Goal: Task Accomplishment & Management: Use online tool/utility

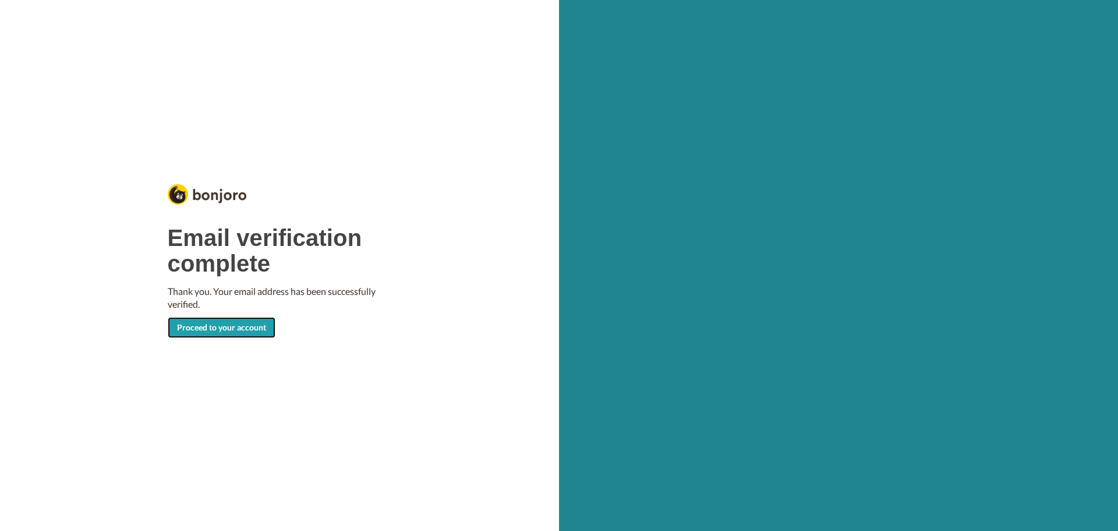
click at [210, 319] on link "Proceed to your account" at bounding box center [222, 327] width 108 height 21
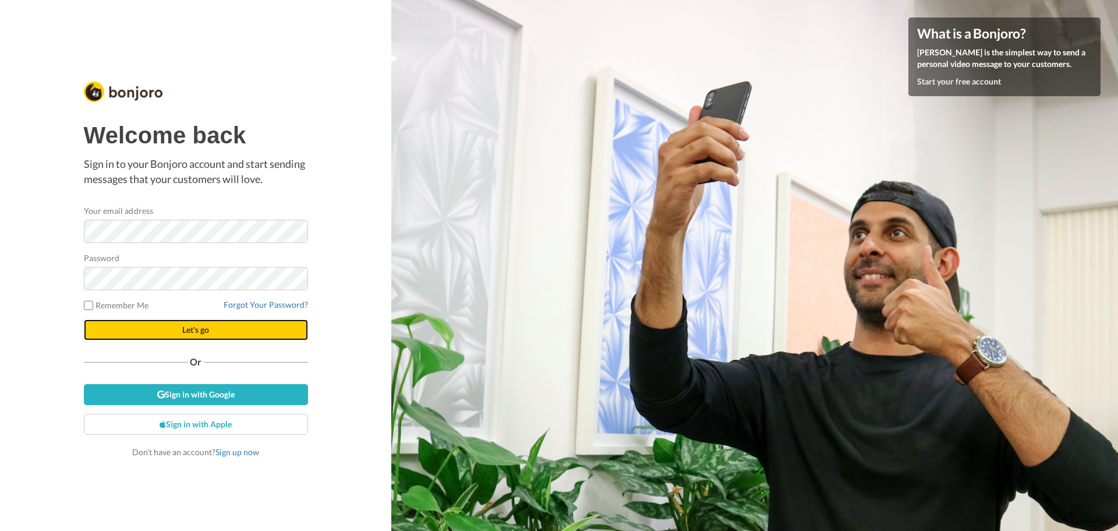
click at [162, 329] on button "Let's go" at bounding box center [196, 329] width 224 height 21
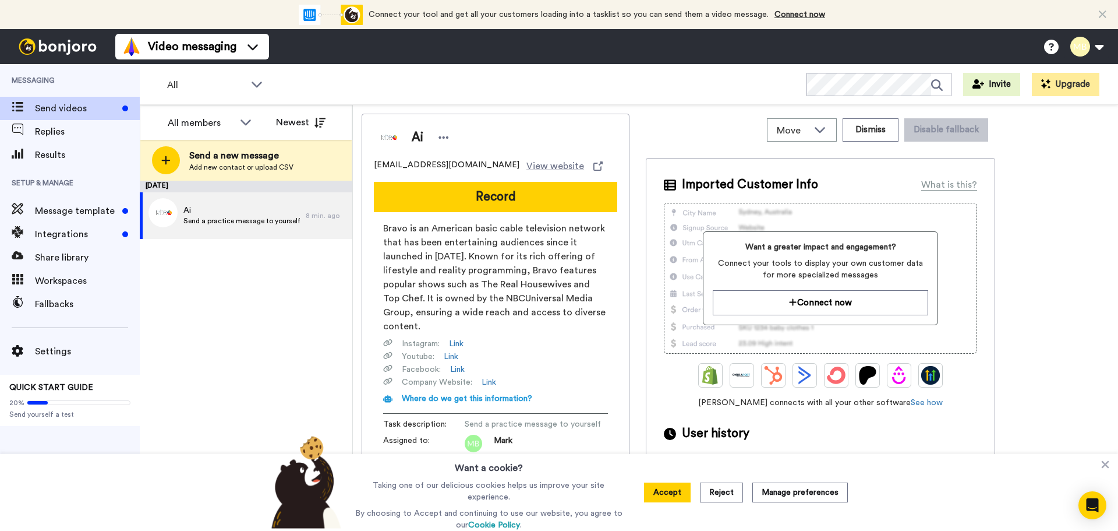
scroll to position [56, 0]
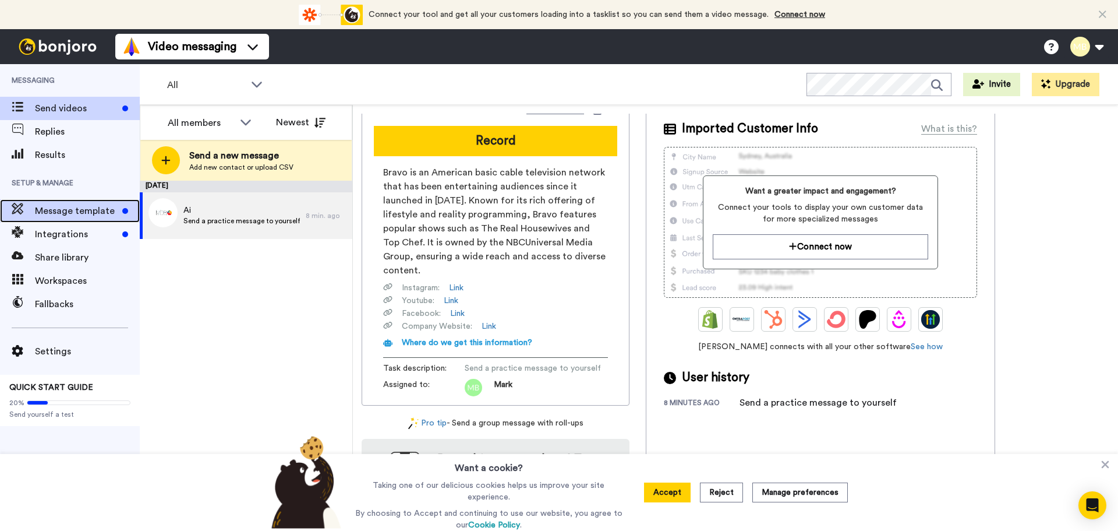
click at [72, 204] on span "Message template" at bounding box center [76, 211] width 83 height 14
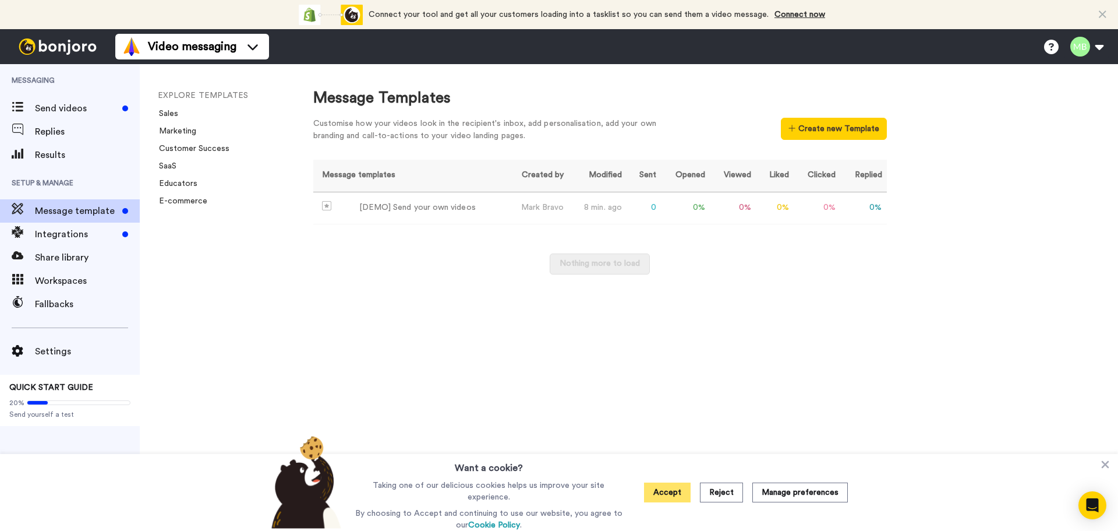
click at [676, 490] on button "Accept" at bounding box center [667, 492] width 47 height 20
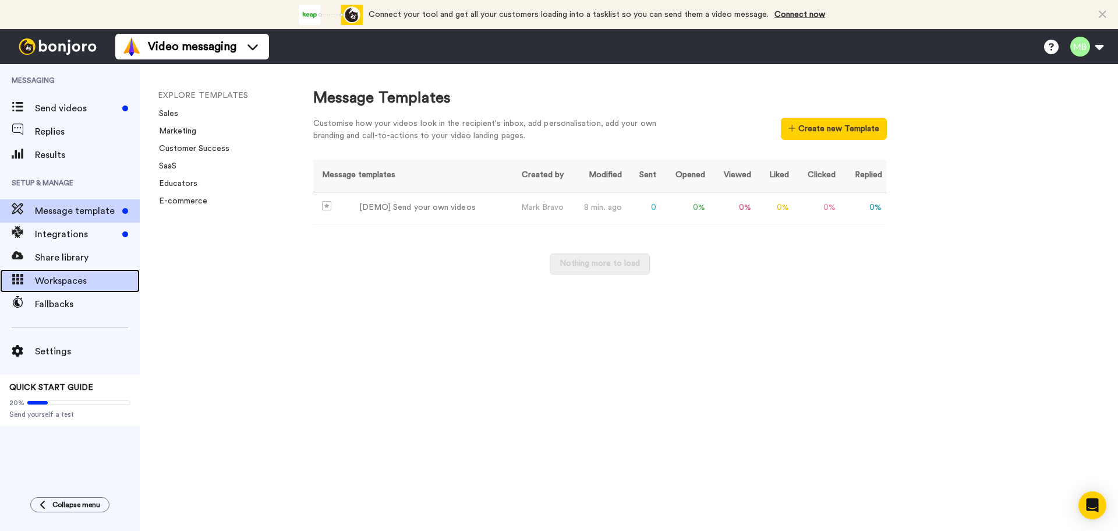
click at [64, 275] on span "Workspaces" at bounding box center [87, 281] width 105 height 14
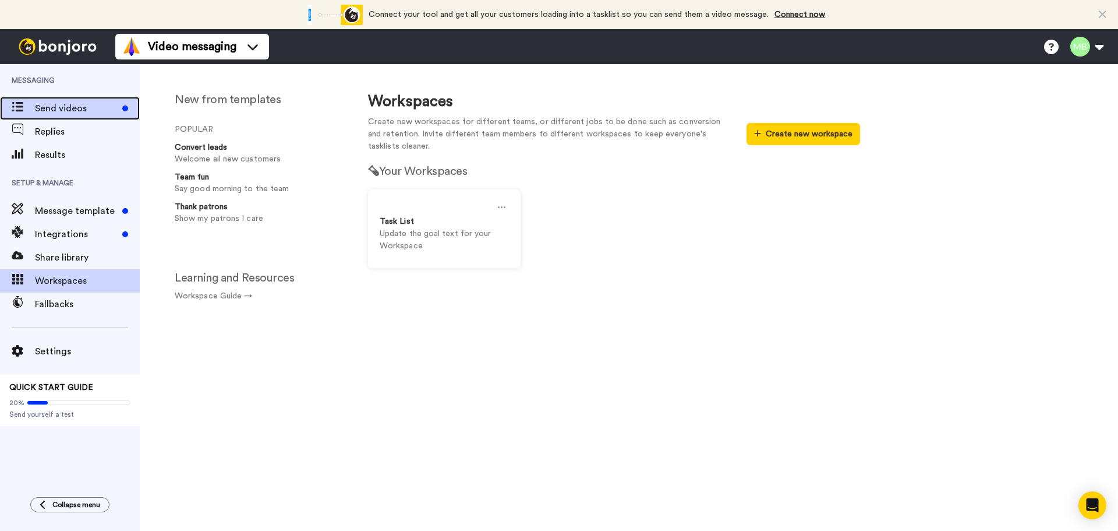
click at [32, 107] on span at bounding box center [17, 109] width 35 height 12
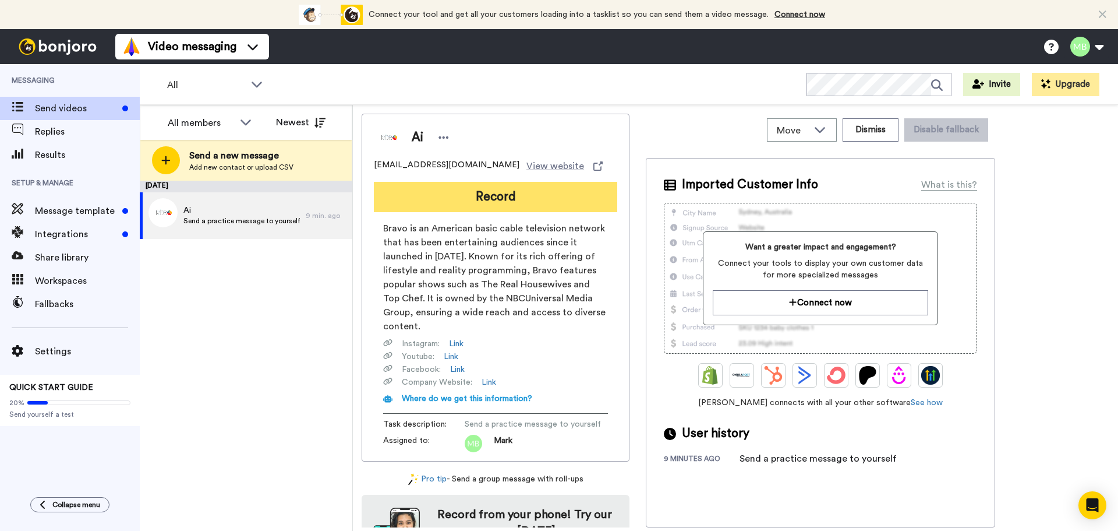
click at [495, 200] on button "Record" at bounding box center [495, 197] width 243 height 30
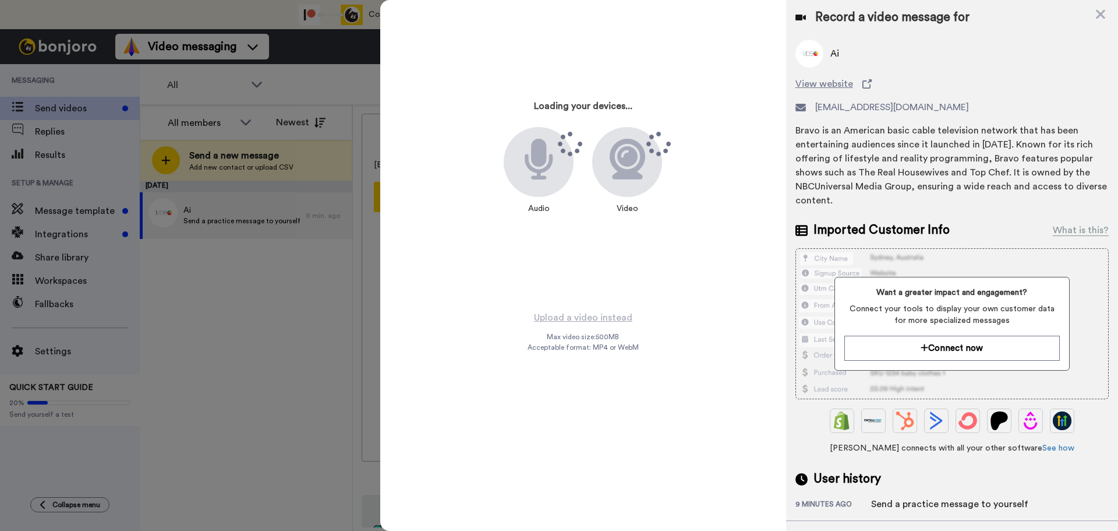
scroll to position [58, 0]
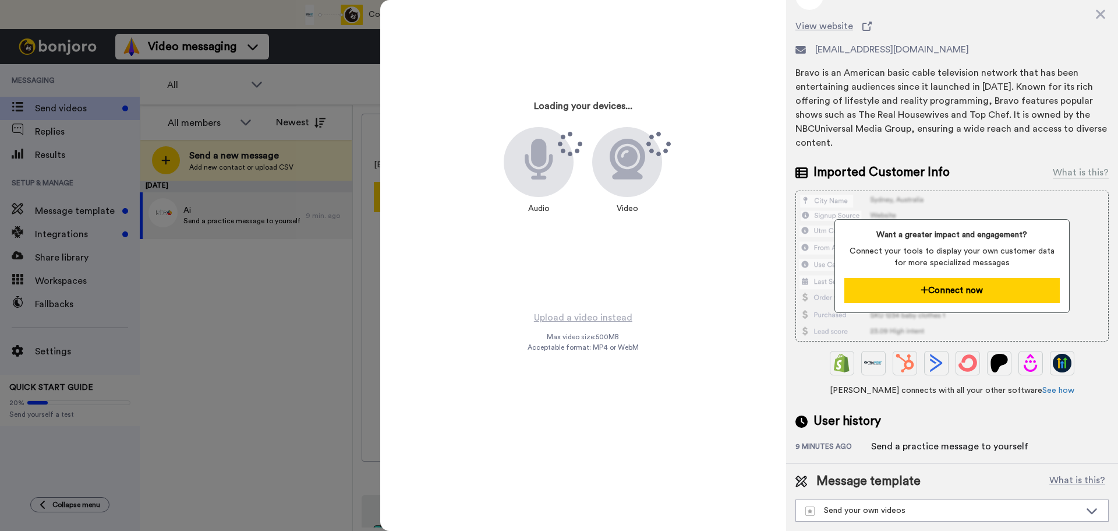
click at [946, 284] on button "Connect now" at bounding box center [952, 290] width 215 height 25
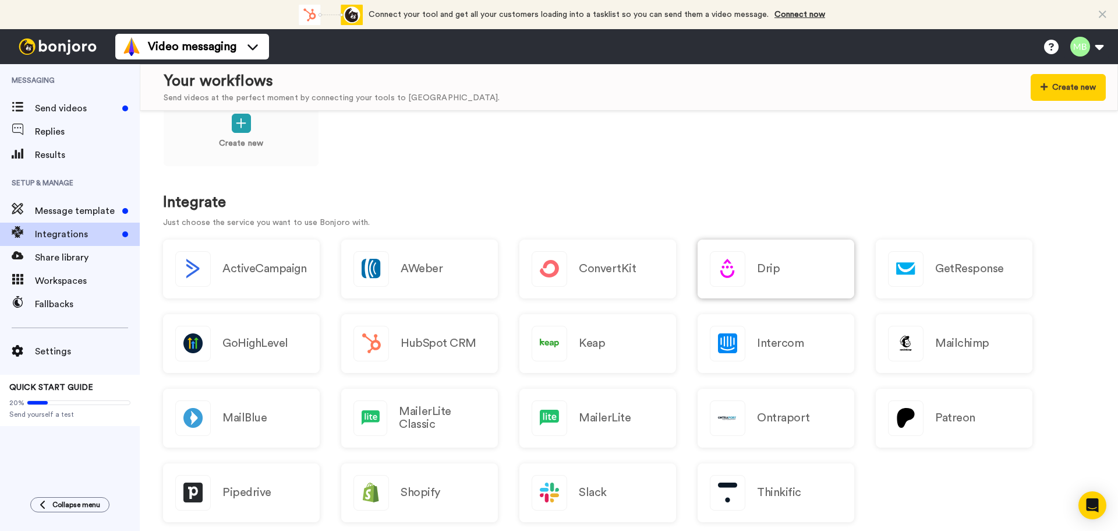
scroll to position [117, 0]
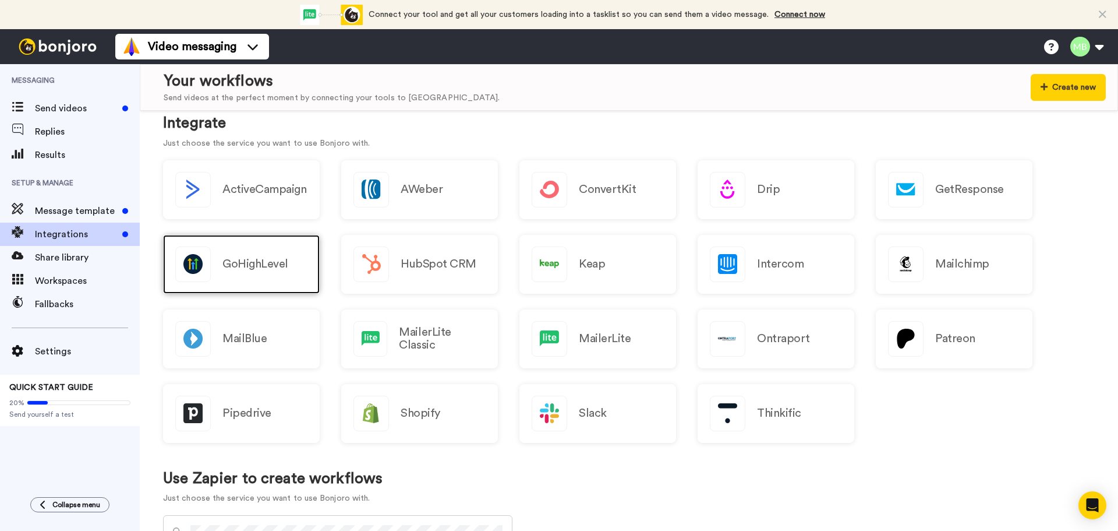
click at [264, 264] on h2 "GoHighLevel" at bounding box center [256, 263] width 66 height 13
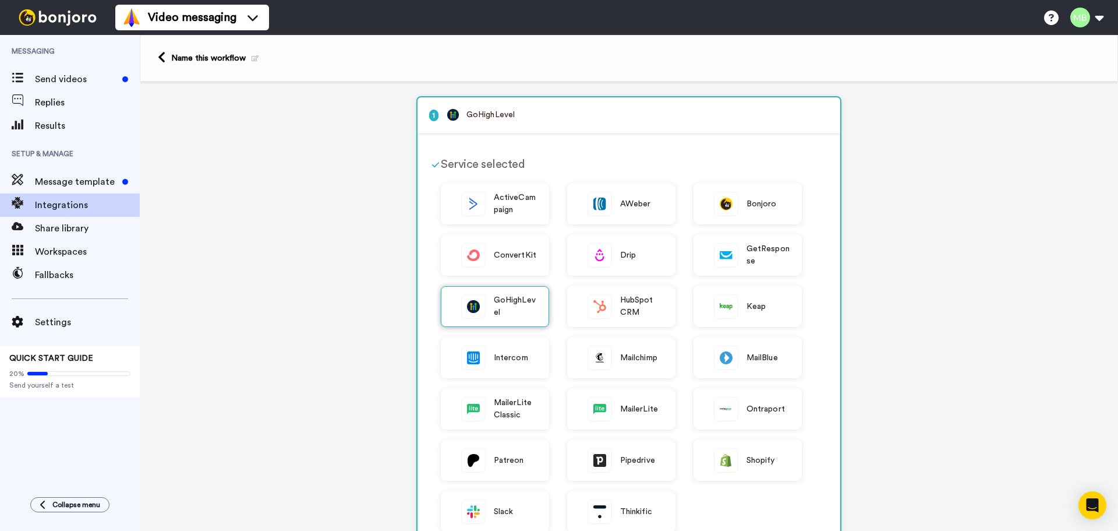
click at [483, 306] on div "GoHighLevel" at bounding box center [495, 306] width 108 height 41
click at [494, 296] on span "GoHighLevel" at bounding box center [515, 306] width 43 height 24
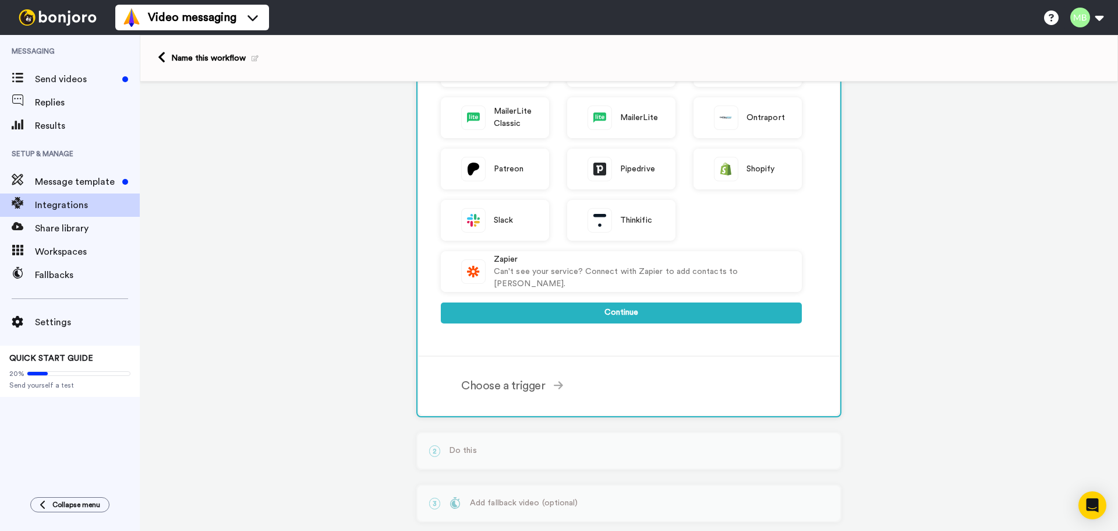
scroll to position [364, 0]
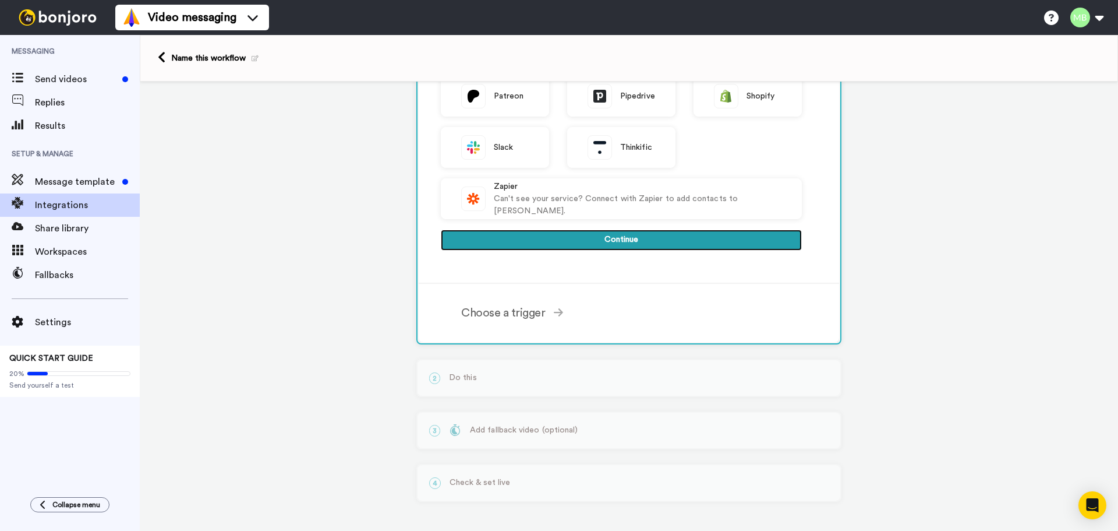
click at [708, 236] on button "Continue" at bounding box center [621, 240] width 361 height 21
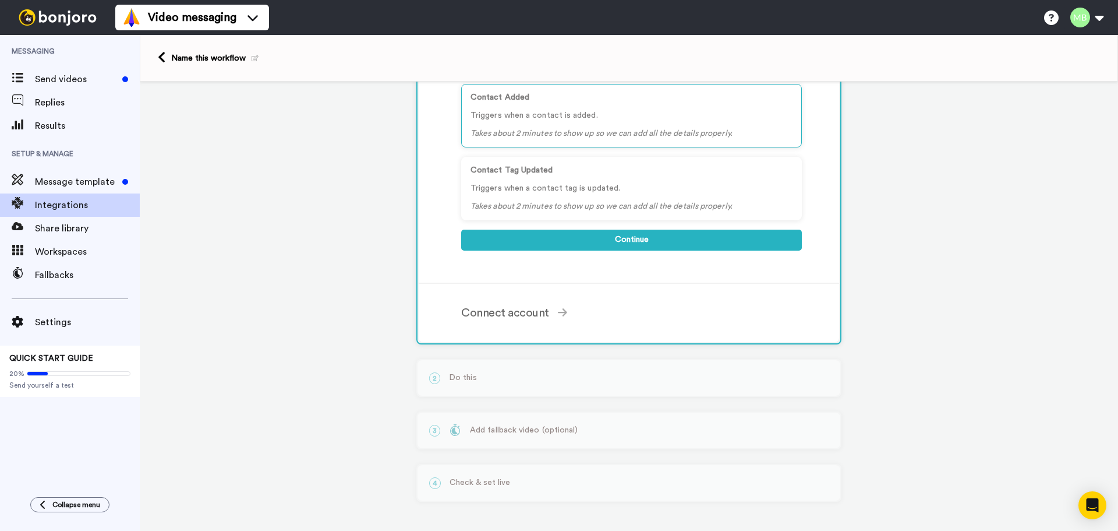
scroll to position [0, 0]
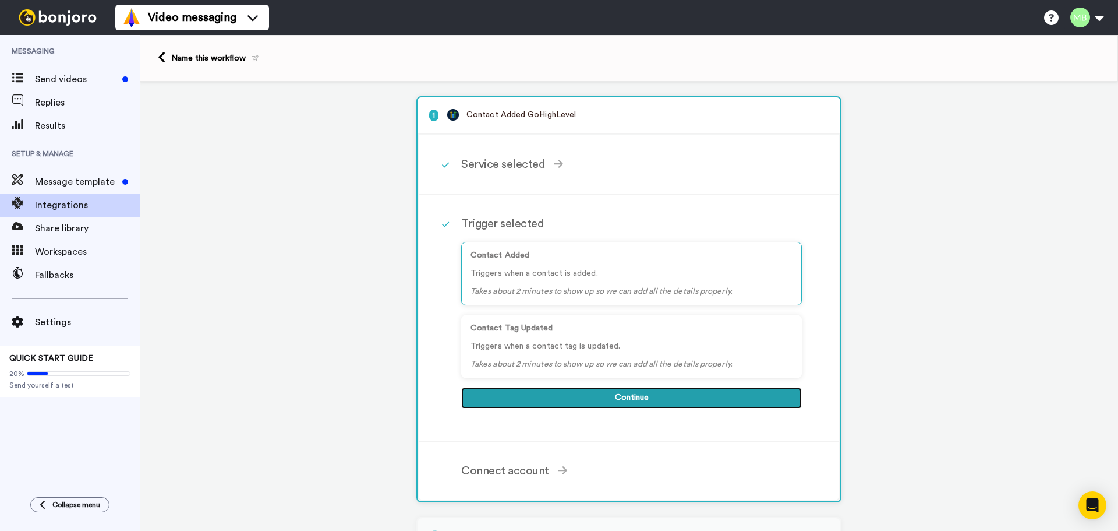
click at [613, 391] on button "Continue" at bounding box center [631, 397] width 341 height 21
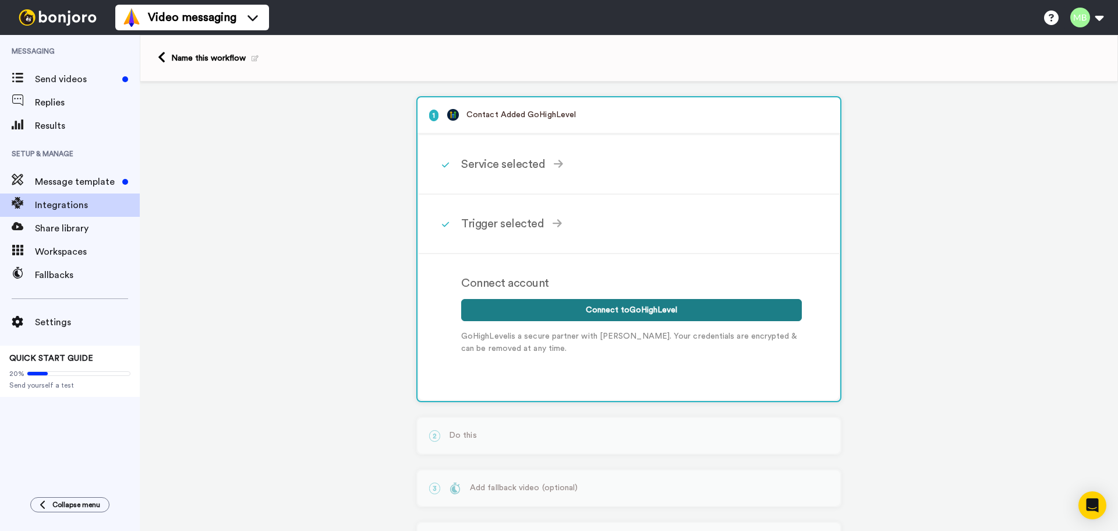
click at [597, 309] on button "Connect to GoHighLevel" at bounding box center [631, 310] width 341 height 22
click at [569, 167] on div "Service selected" at bounding box center [631, 164] width 341 height 17
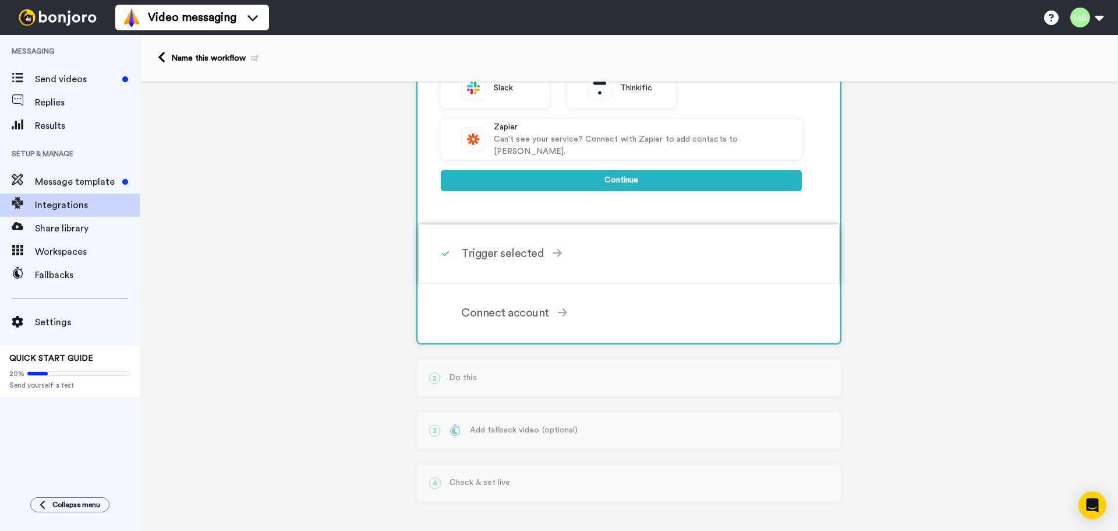
click at [546, 271] on div "Trigger selected Contact Added Triggers when a contact is added. Takes about 2 …" at bounding box center [629, 253] width 421 height 59
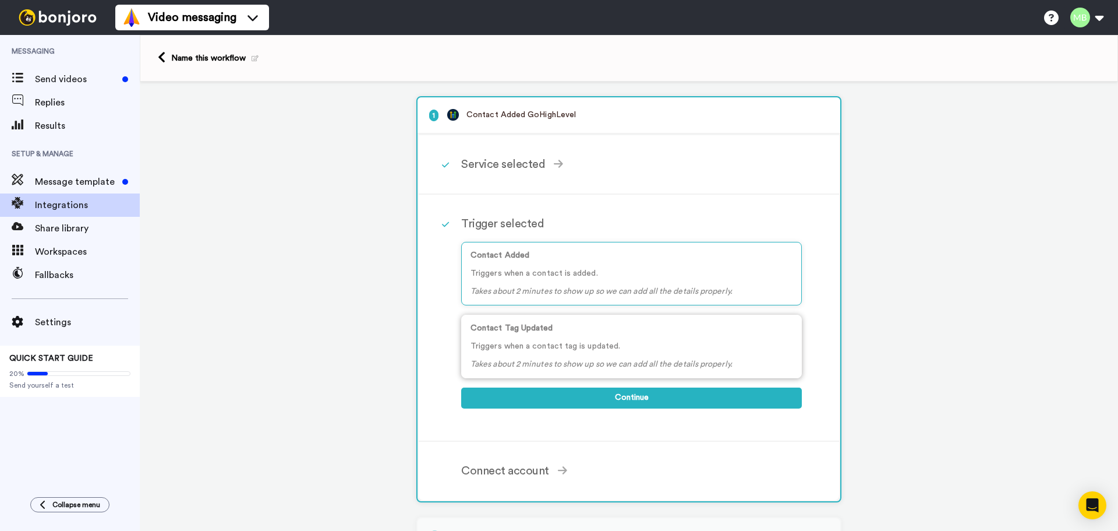
click at [549, 337] on div "Contact Tag Updated Triggers when a contact tag is updated. Takes about 2 minut…" at bounding box center [631, 346] width 341 height 63
click at [550, 296] on div "Contact Added Triggers when a contact is added. Takes about 2 minutes to show u…" at bounding box center [631, 273] width 341 height 63
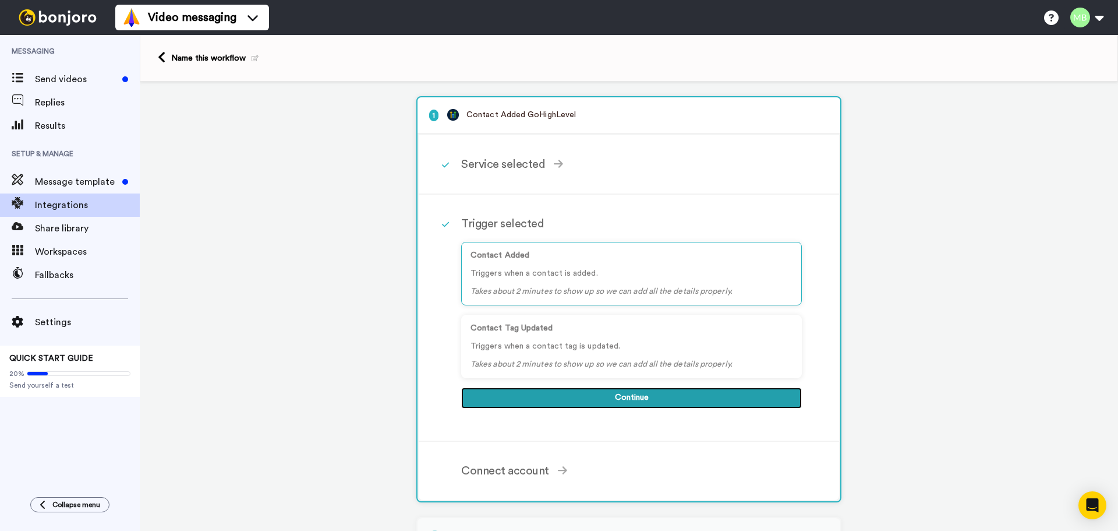
click at [543, 390] on button "Continue" at bounding box center [631, 397] width 341 height 21
